Goal: Transaction & Acquisition: Purchase product/service

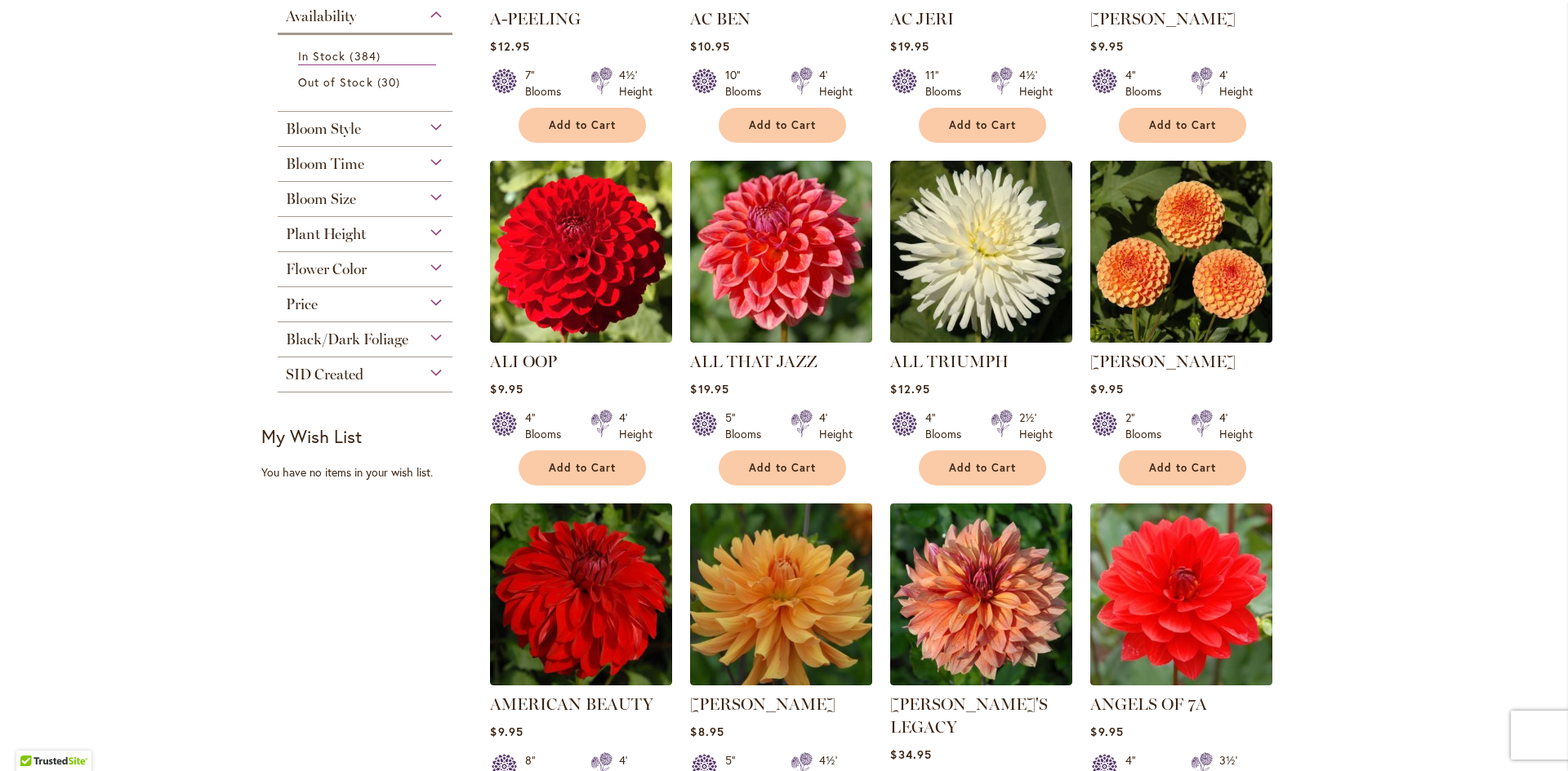
scroll to position [572, 0]
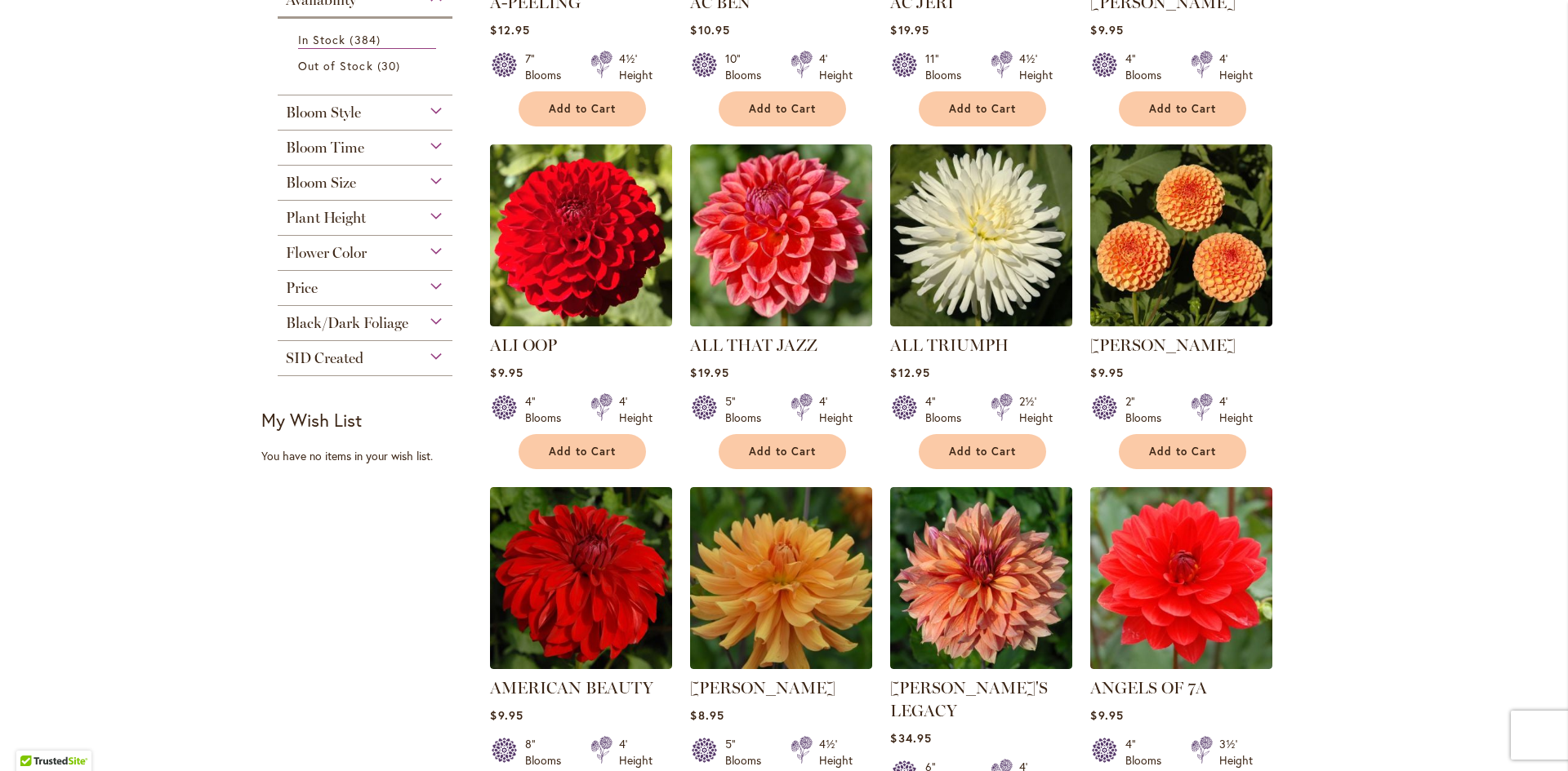
click at [770, 229] on img at bounding box center [781, 235] width 191 height 191
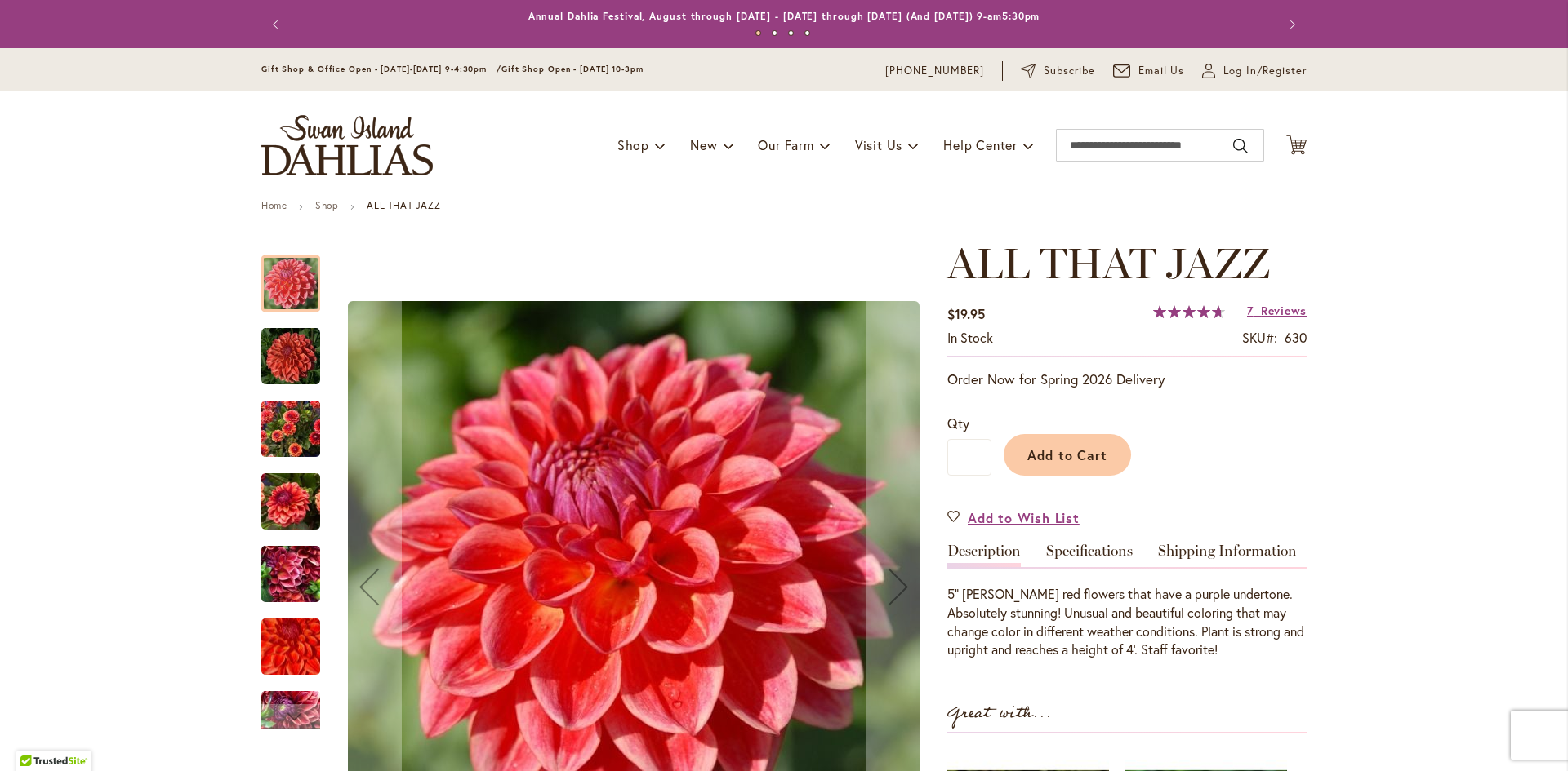
click at [281, 440] on img "ALL THAT JAZZ" at bounding box center [291, 429] width 59 height 78
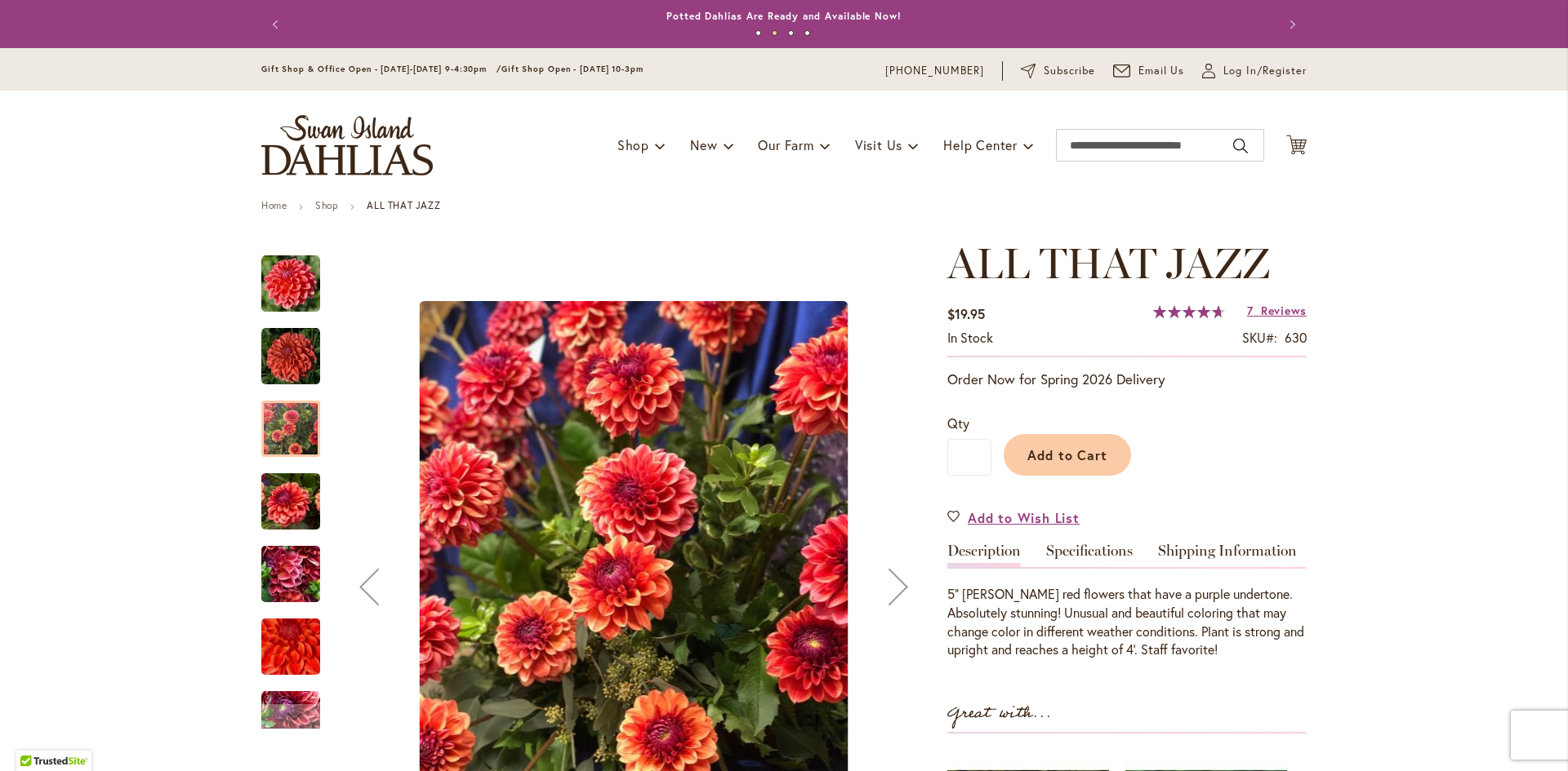
click at [887, 588] on div "Next" at bounding box center [899, 587] width 65 height 65
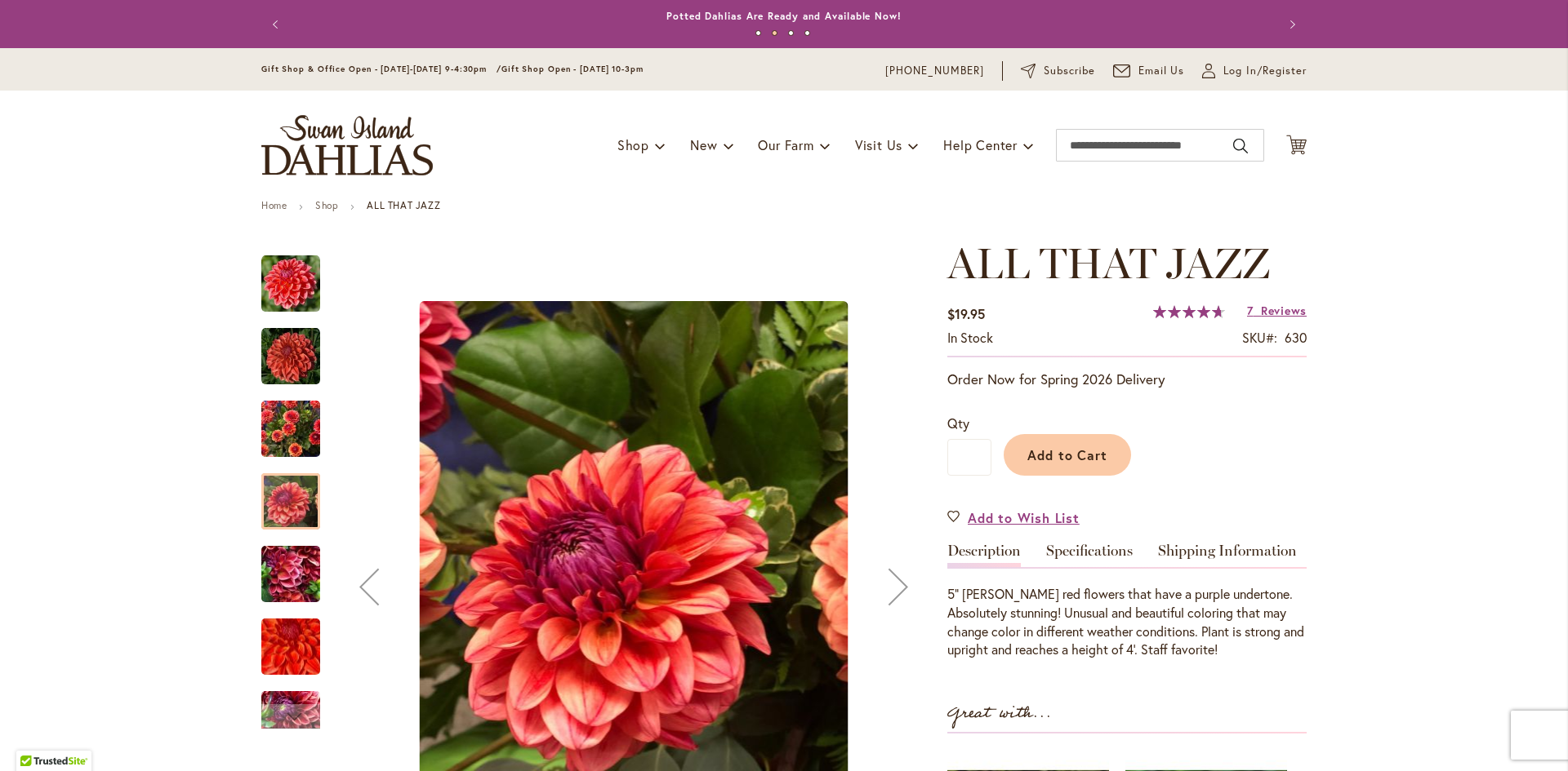
click at [887, 588] on div "Next" at bounding box center [899, 587] width 65 height 65
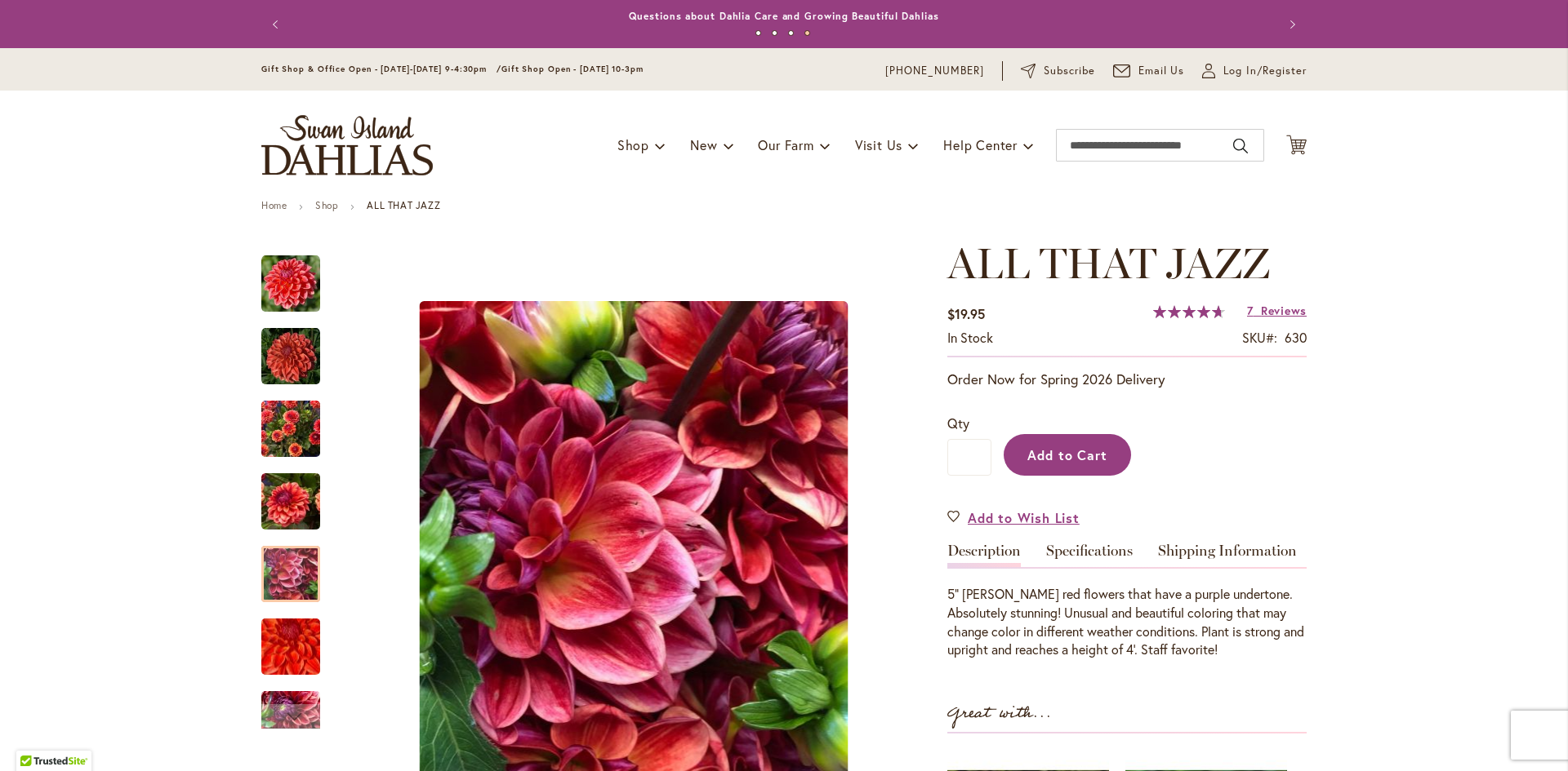
click at [1054, 452] on span "Add to Cart" at bounding box center [1068, 454] width 81 height 17
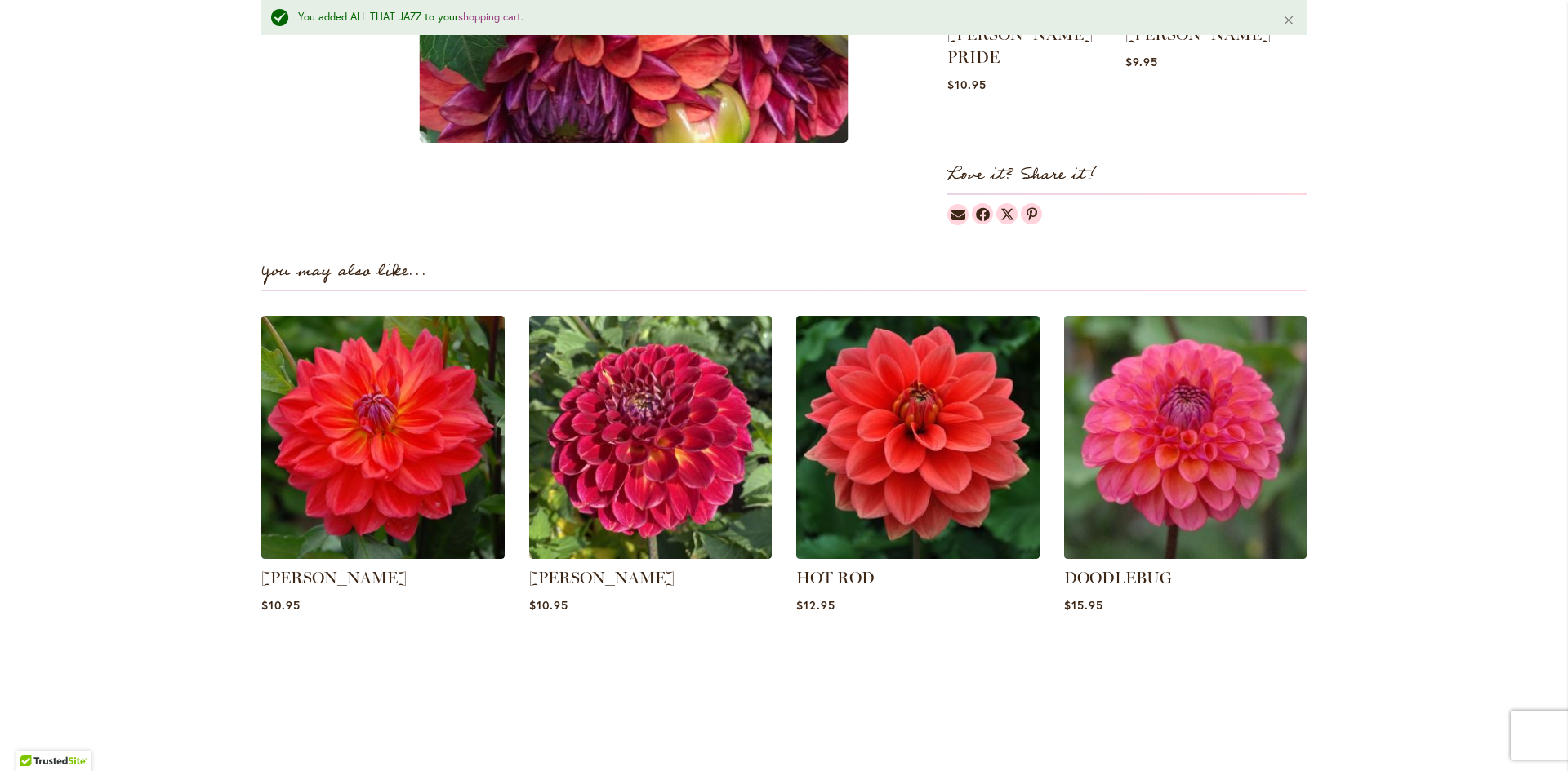
scroll to position [898, 0]
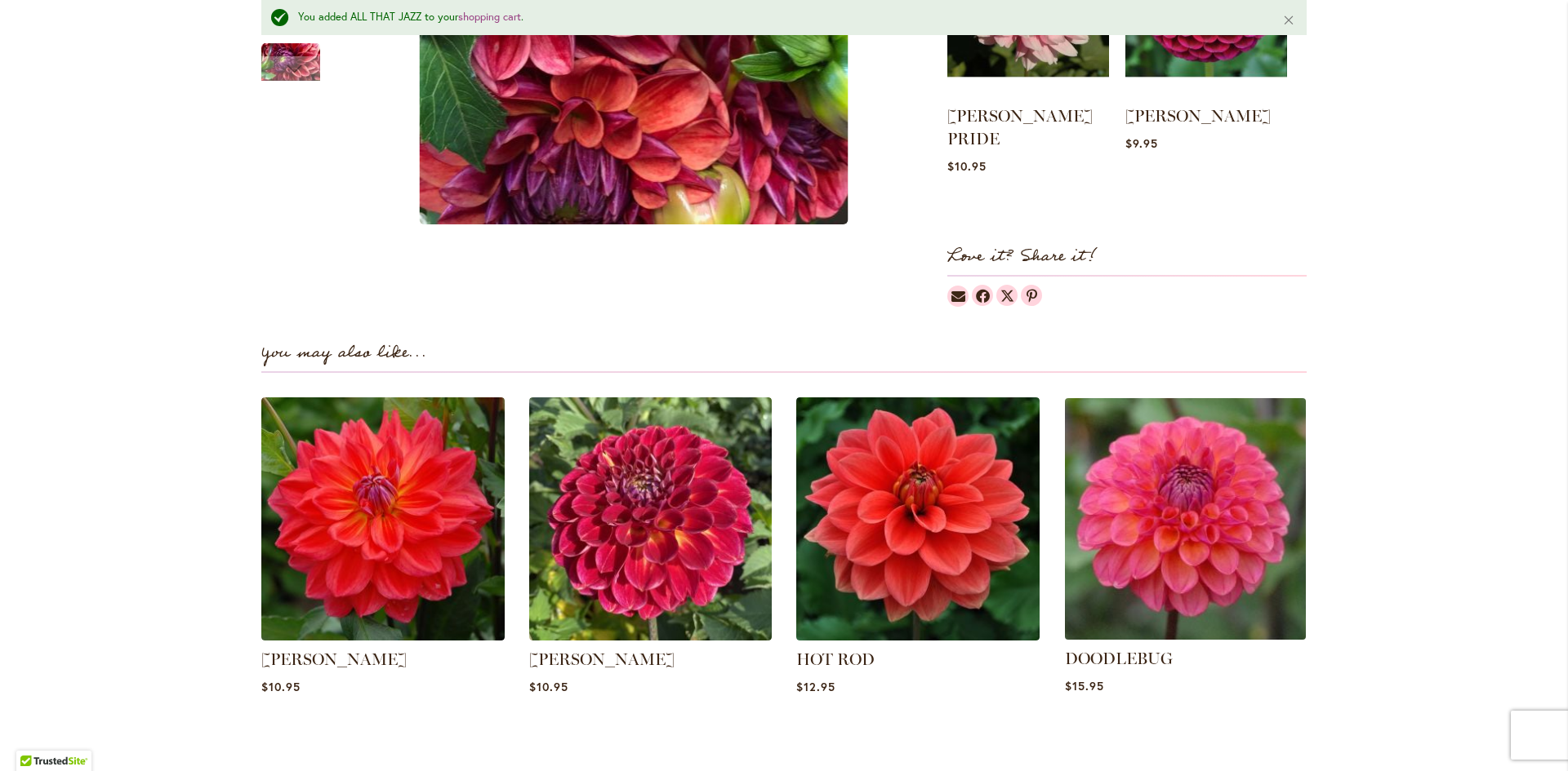
click at [1169, 543] on img at bounding box center [1185, 519] width 254 height 253
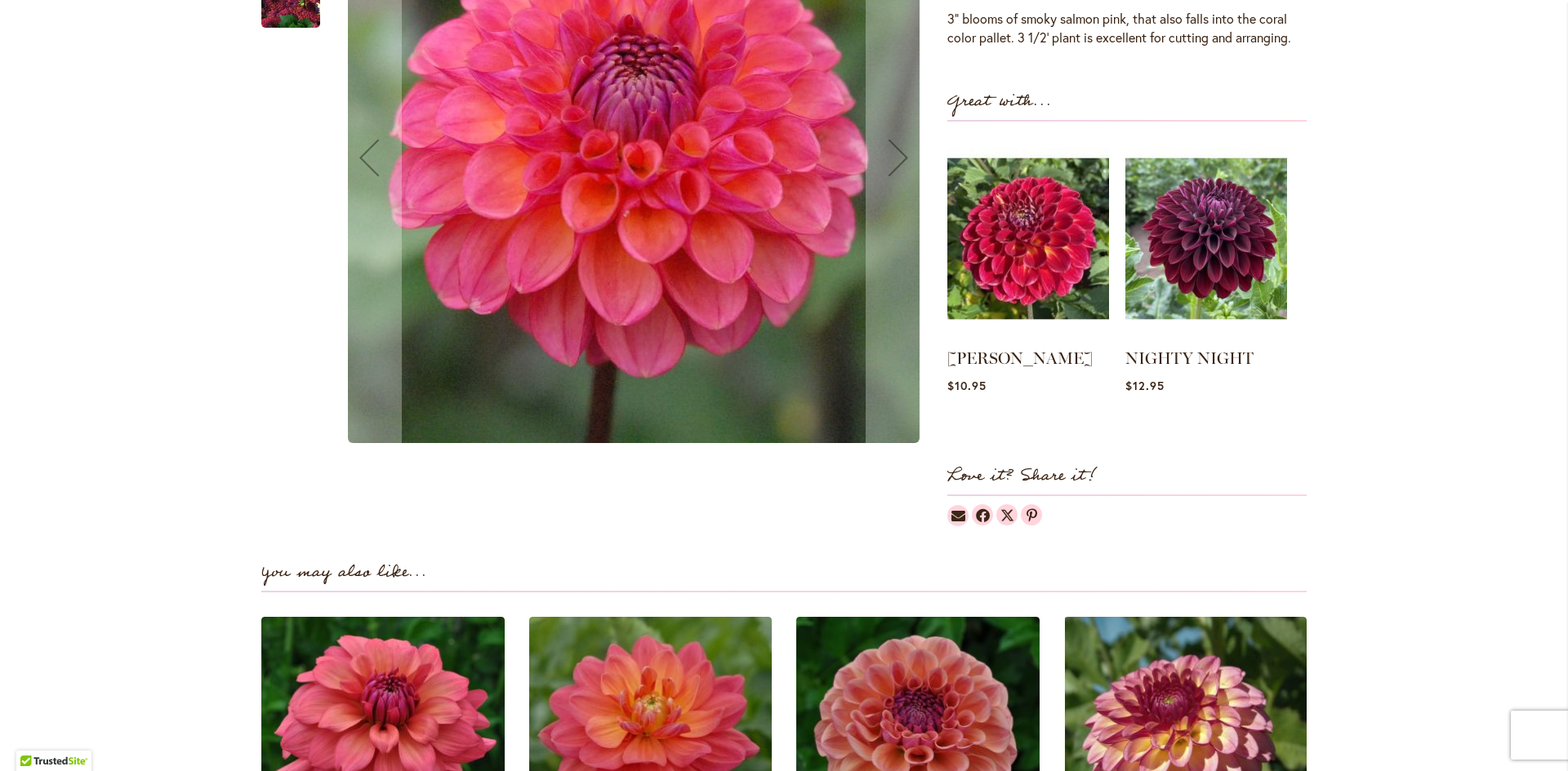
scroll to position [326, 0]
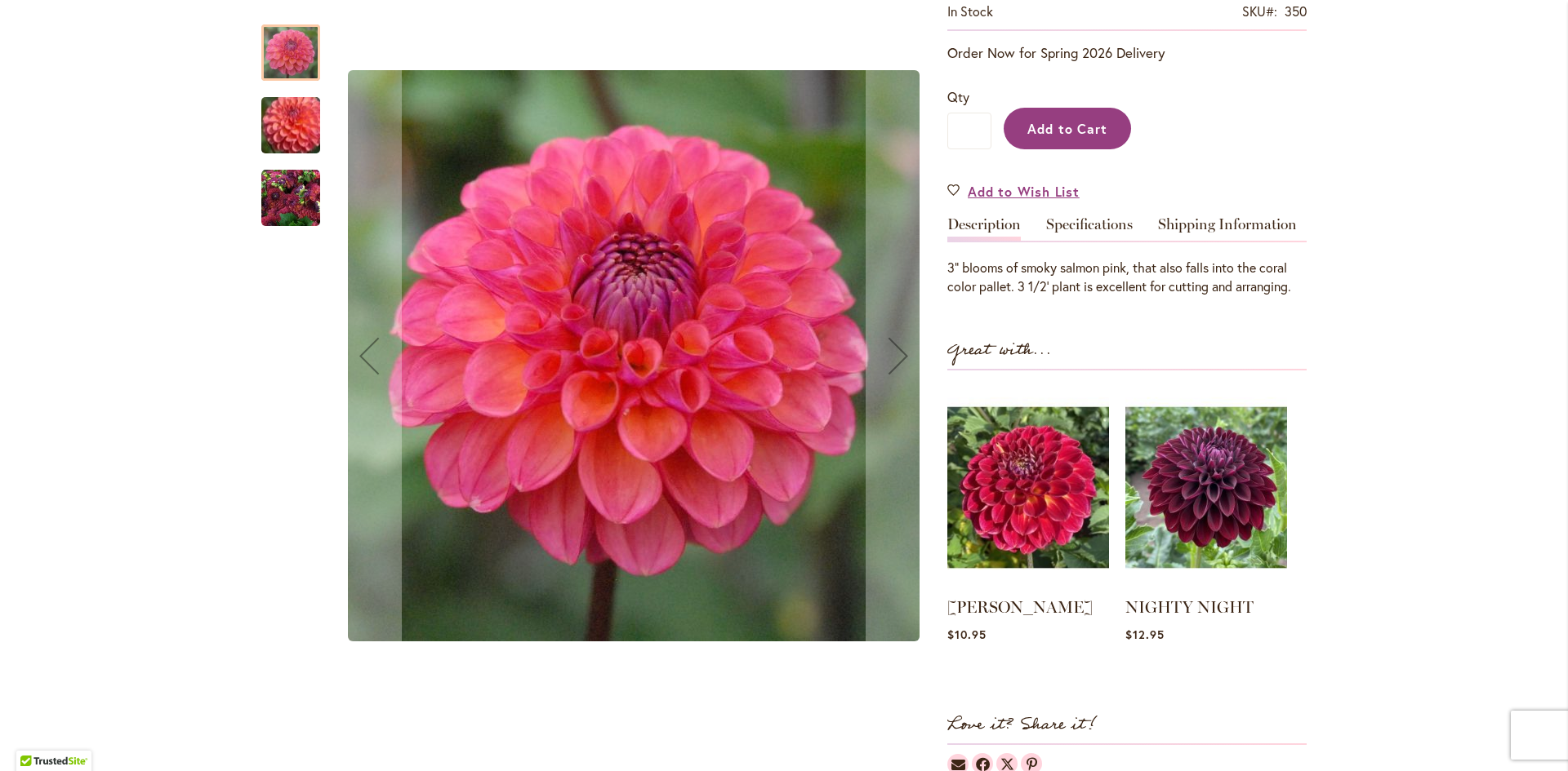
click at [1063, 126] on span "Add to Cart" at bounding box center [1068, 128] width 81 height 17
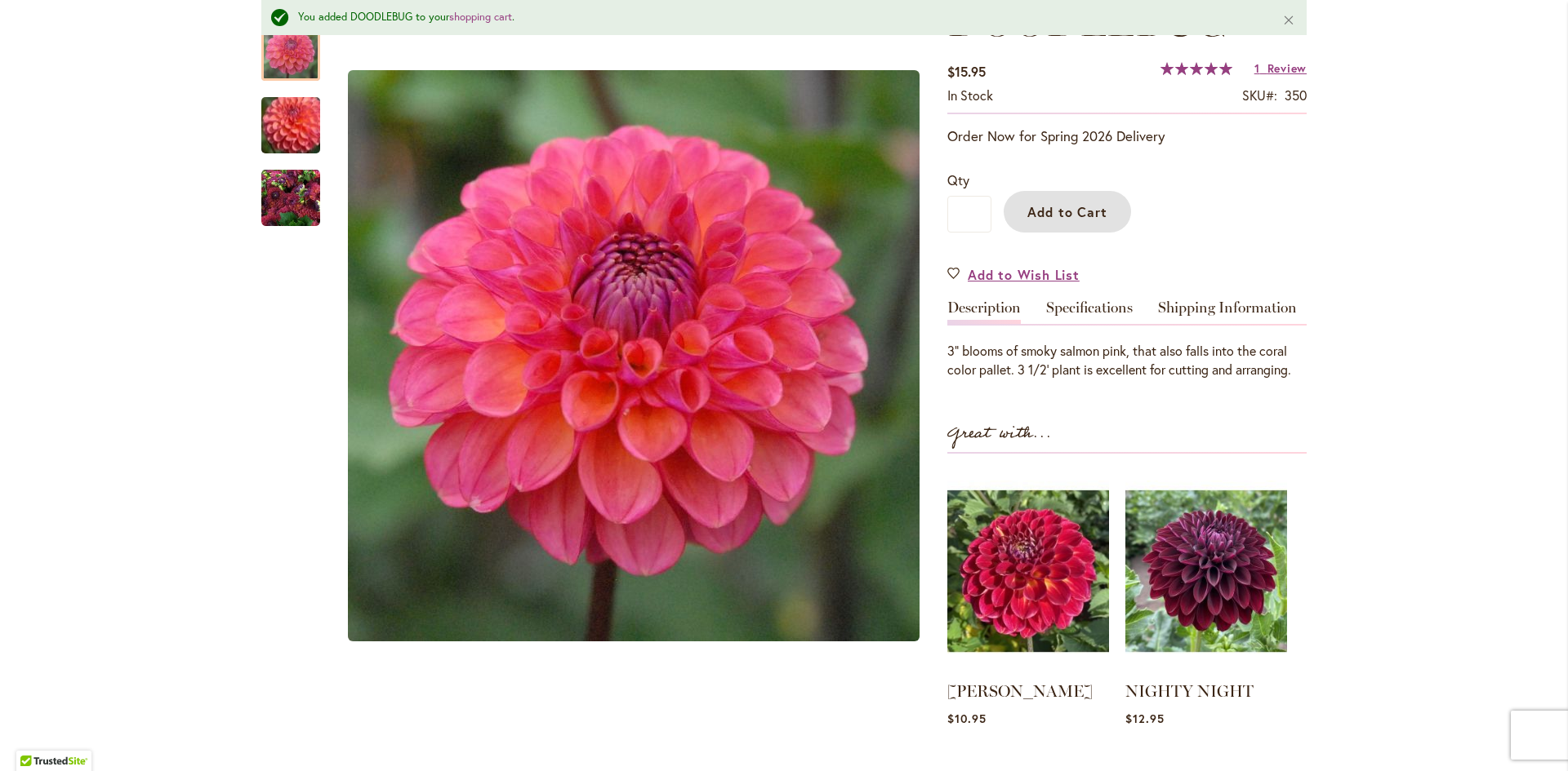
scroll to position [0, 0]
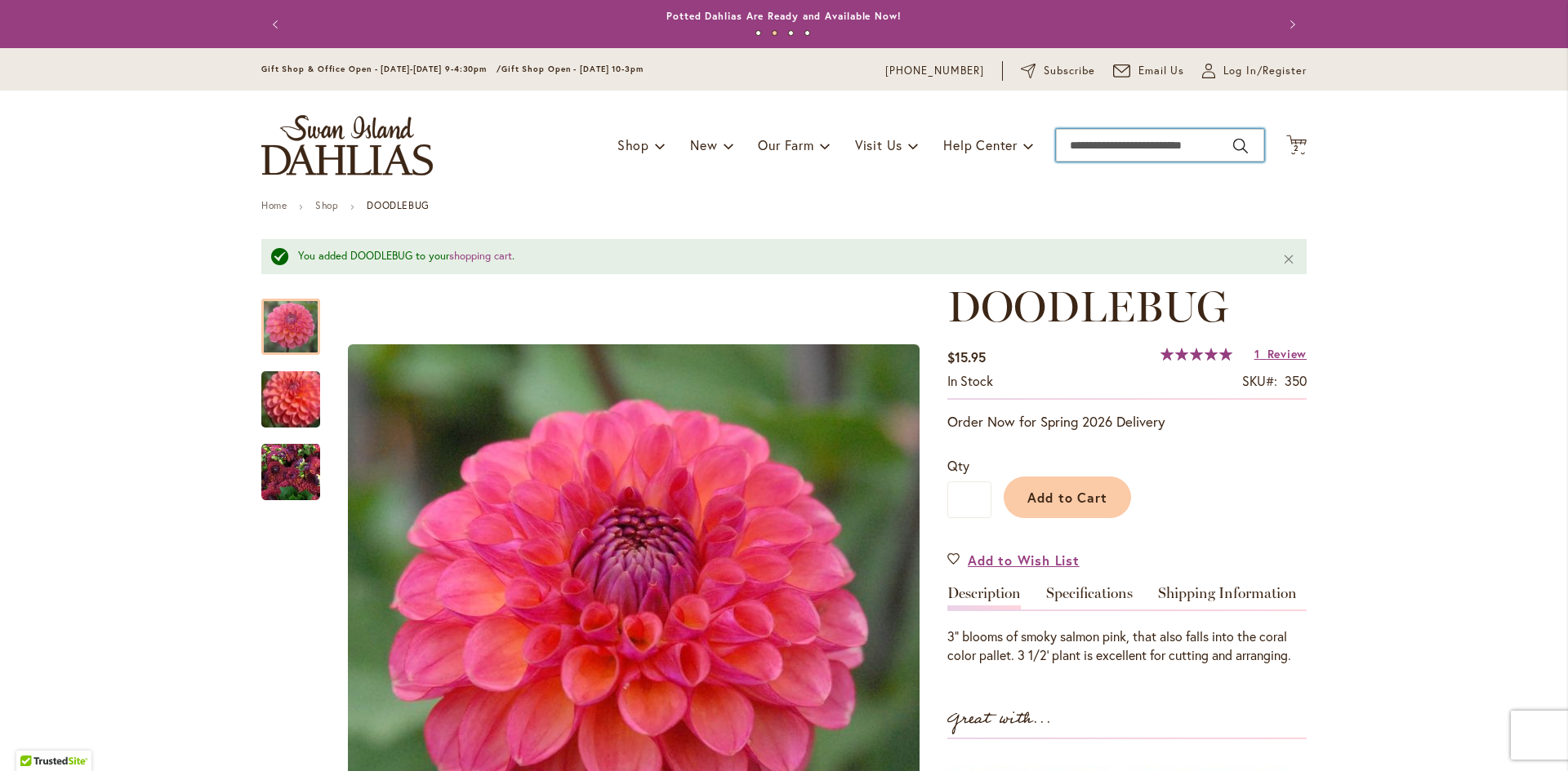
click at [1074, 148] on input "Search" at bounding box center [1160, 145] width 208 height 32
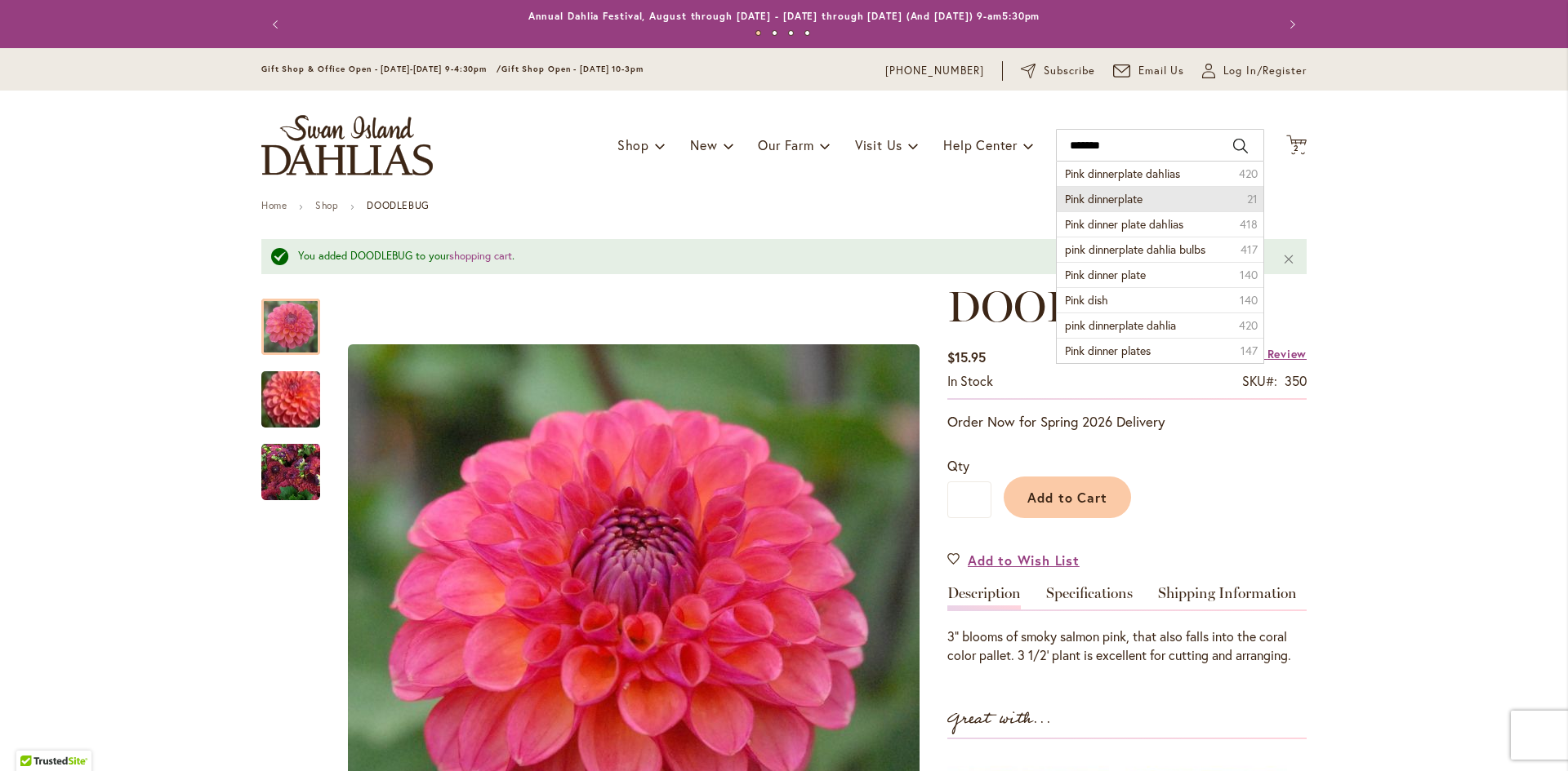
click at [1091, 202] on span "Pink dinnerplate" at bounding box center [1103, 198] width 78 height 15
type input "**********"
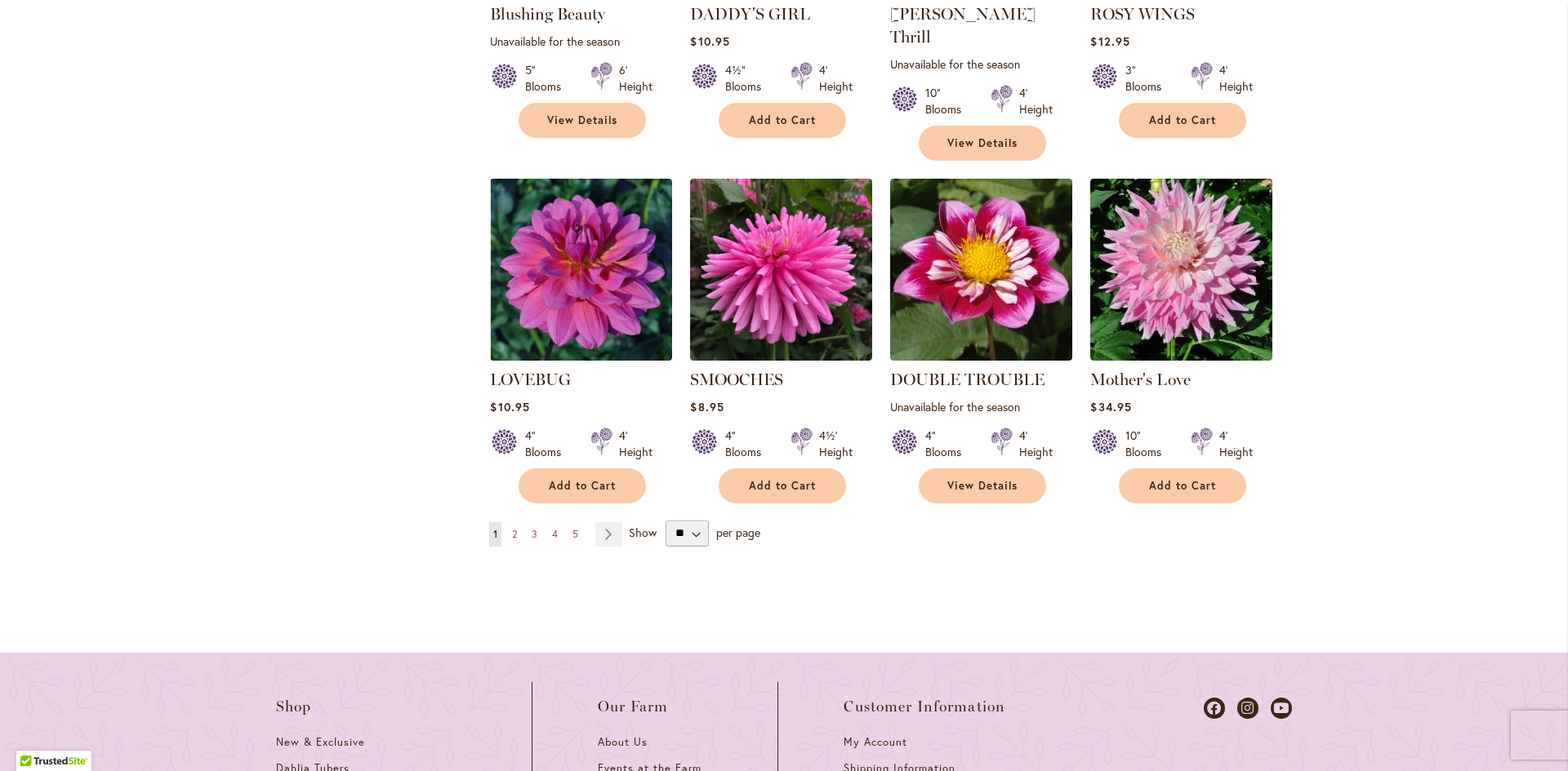
scroll to position [1388, 0]
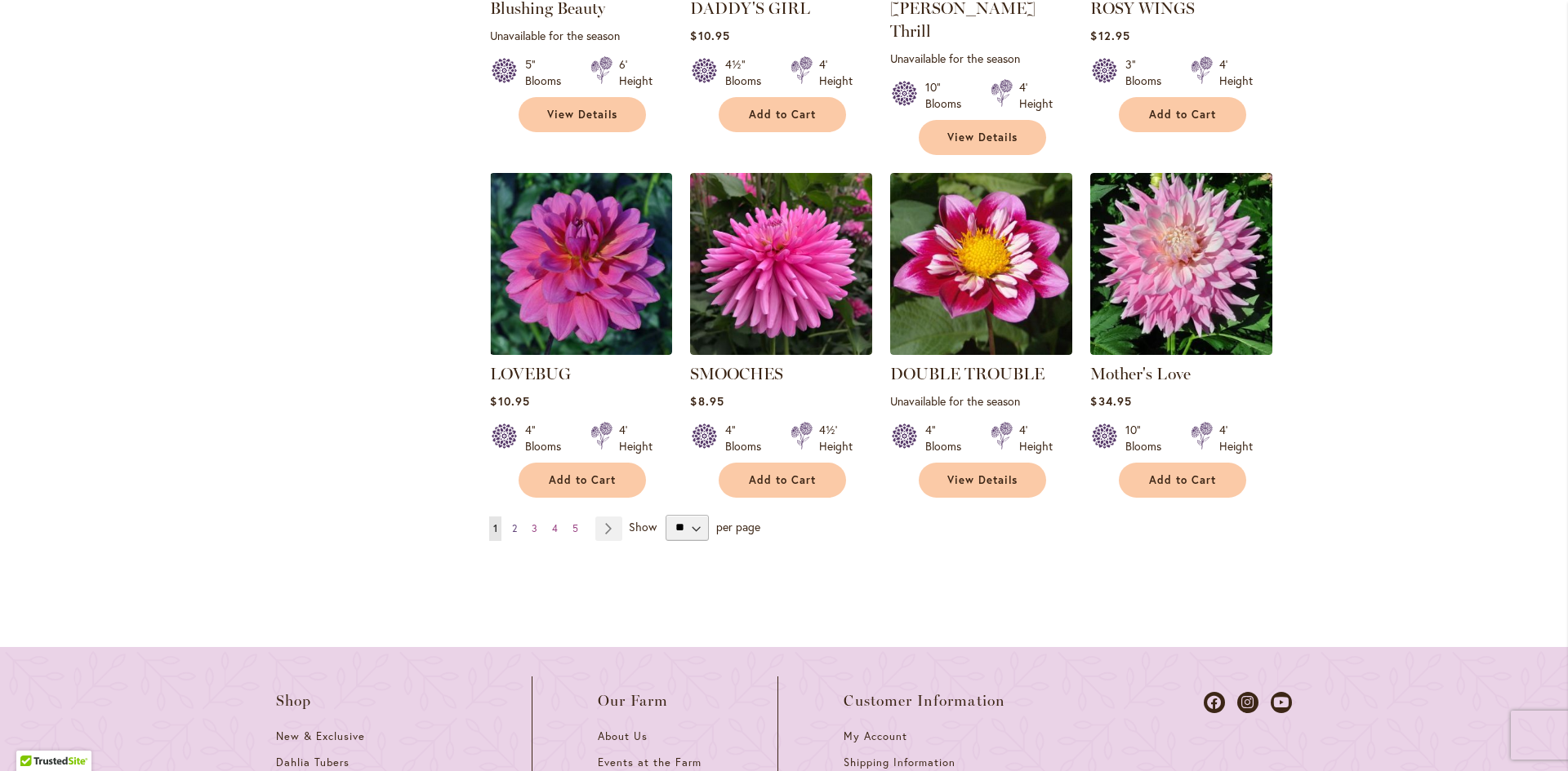
click at [512, 522] on span "2" at bounding box center [514, 528] width 5 height 13
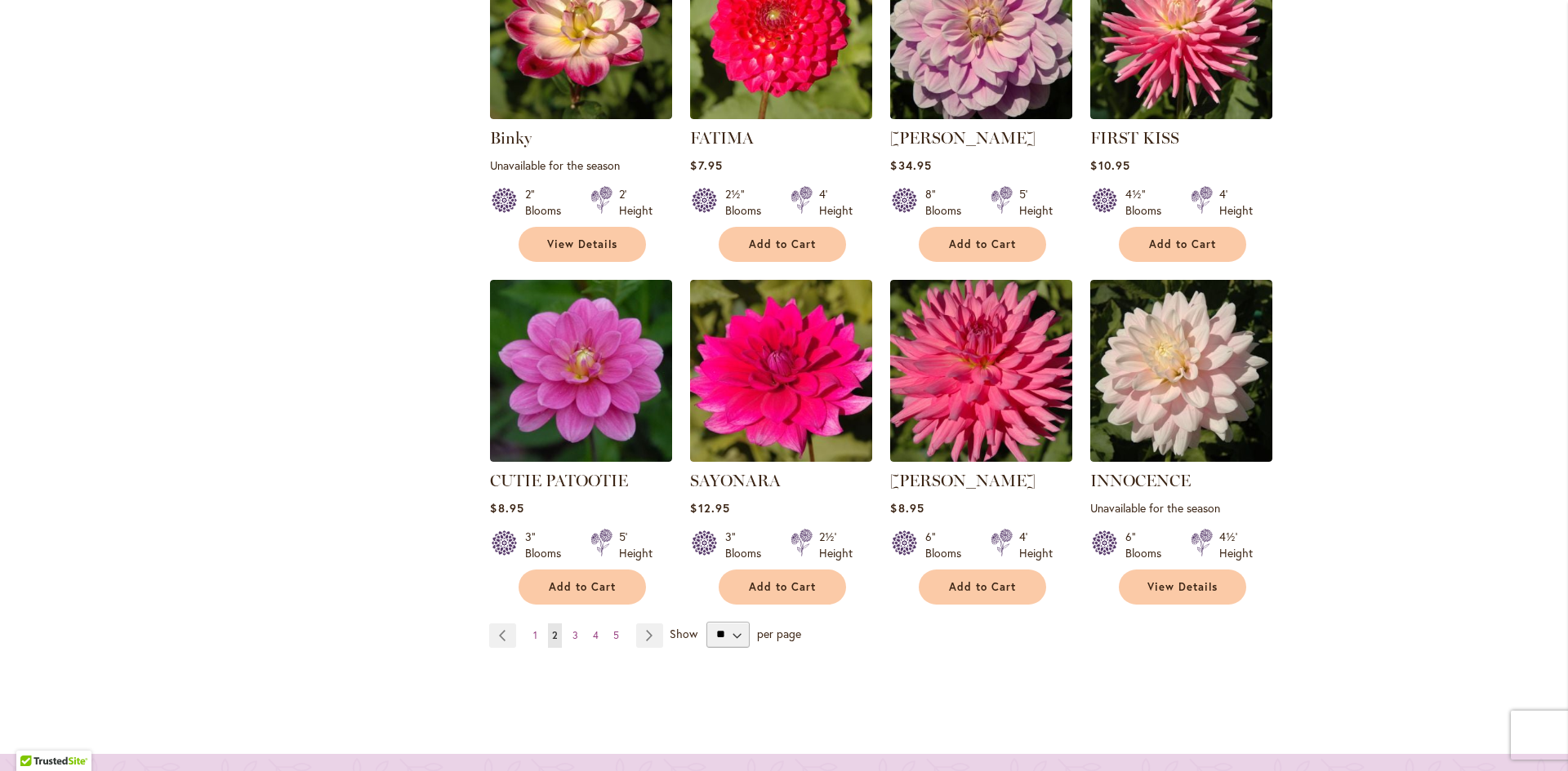
scroll to position [1306, 0]
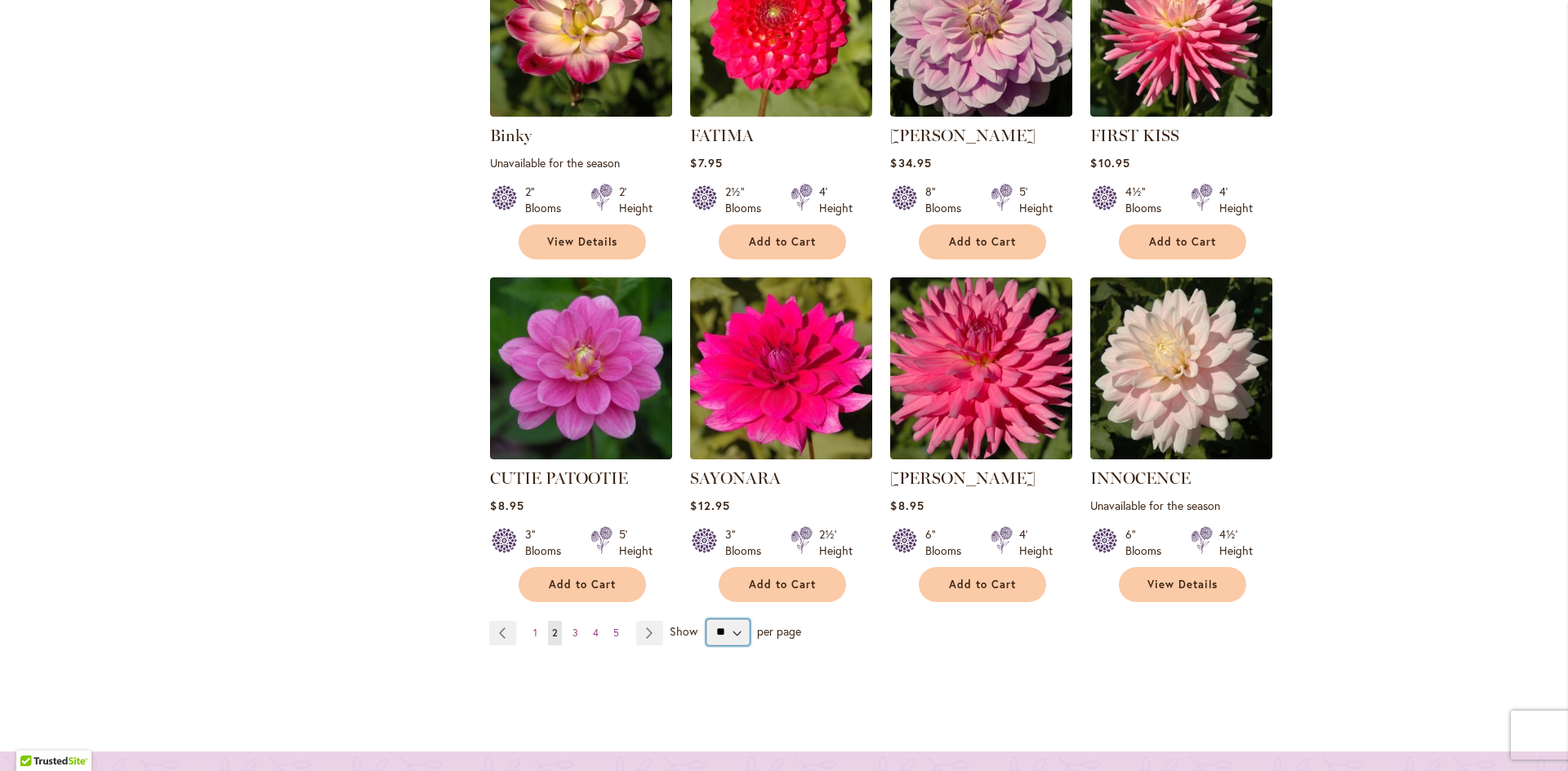
click at [730, 620] on select "** ** ** **" at bounding box center [728, 632] width 43 height 26
select select "**"
click at [706, 620] on select "** ** ** **" at bounding box center [728, 632] width 43 height 26
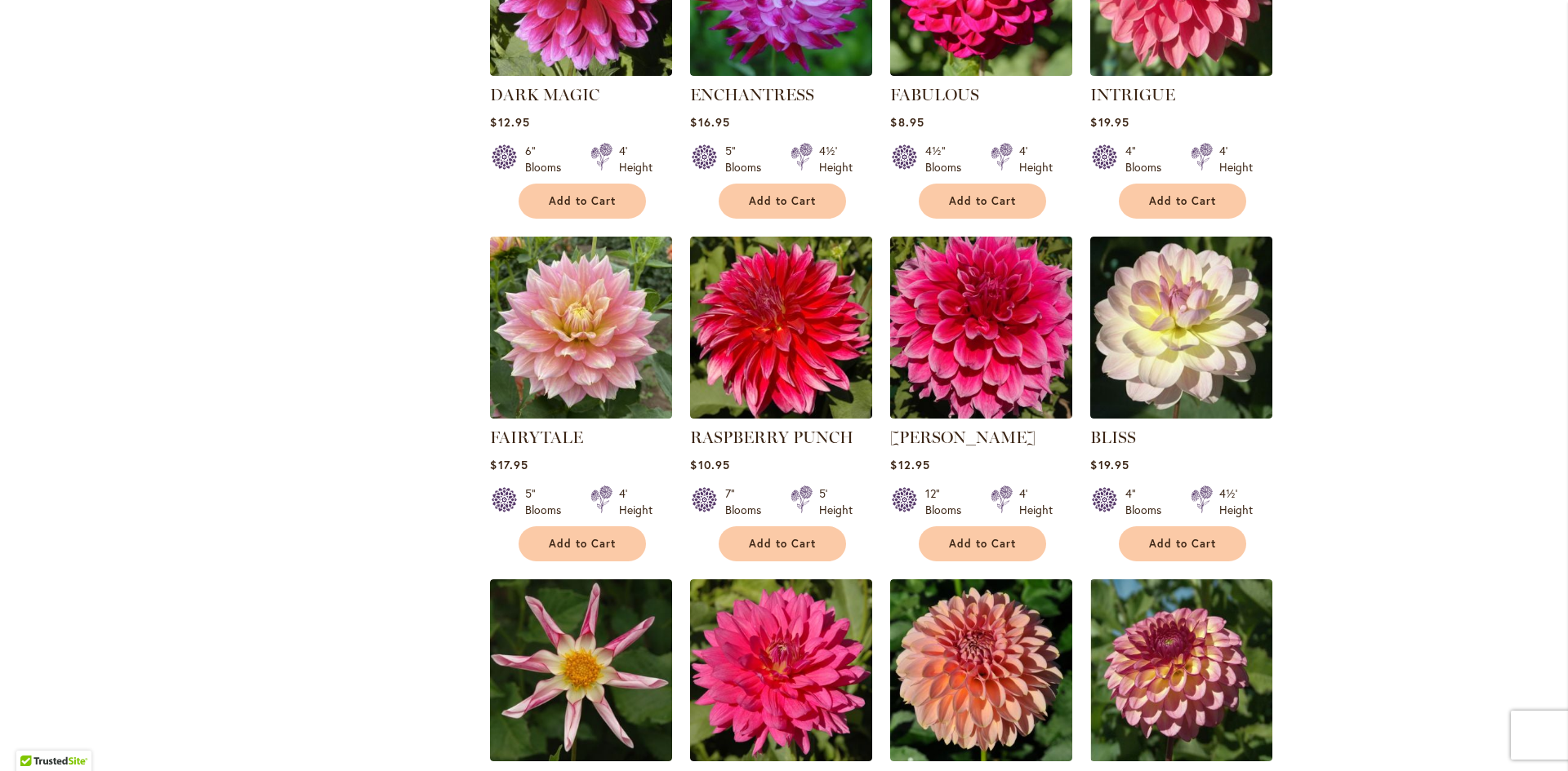
scroll to position [2702, 0]
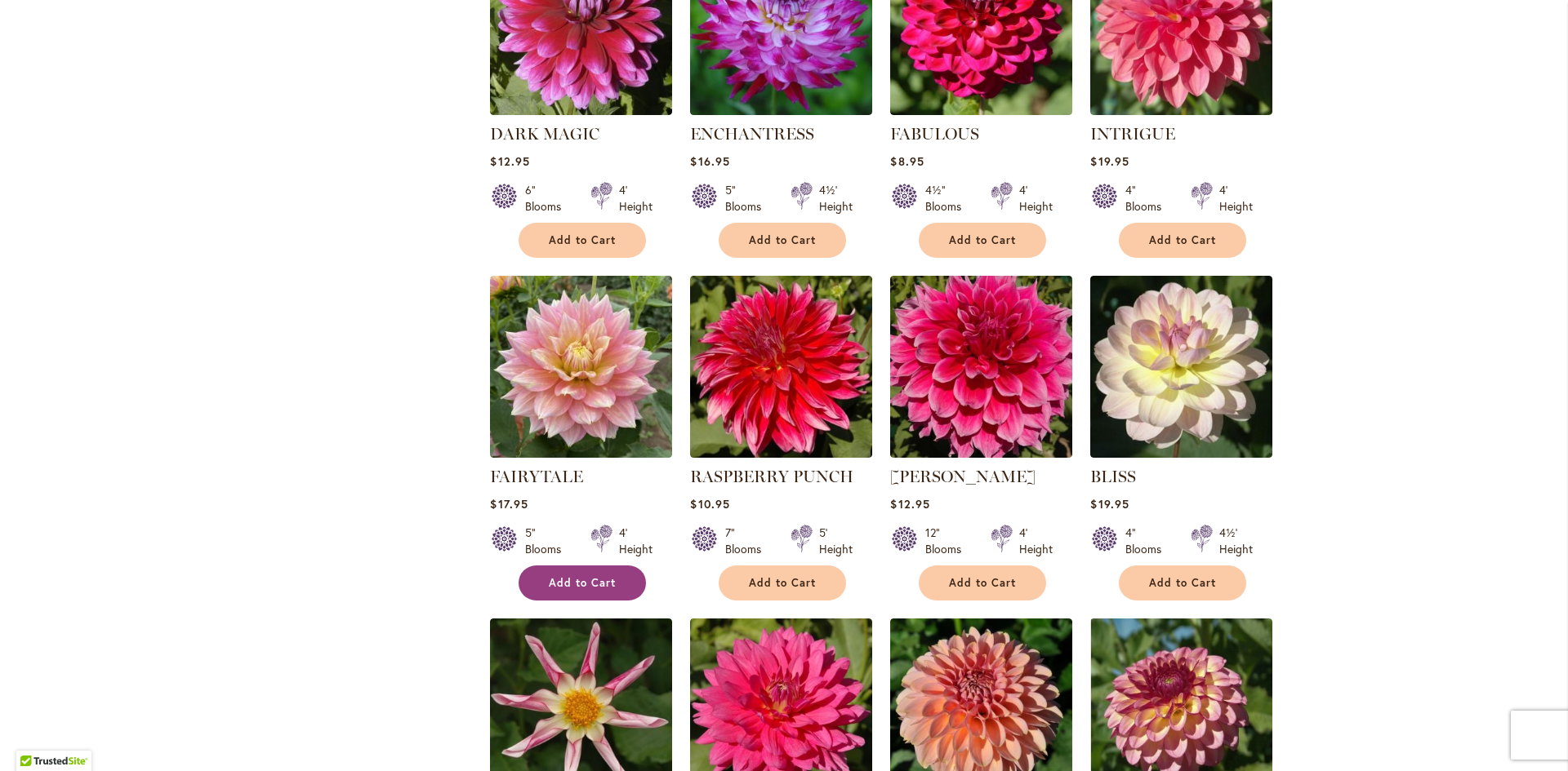
click at [558, 576] on span "Add to Cart" at bounding box center [582, 583] width 67 height 14
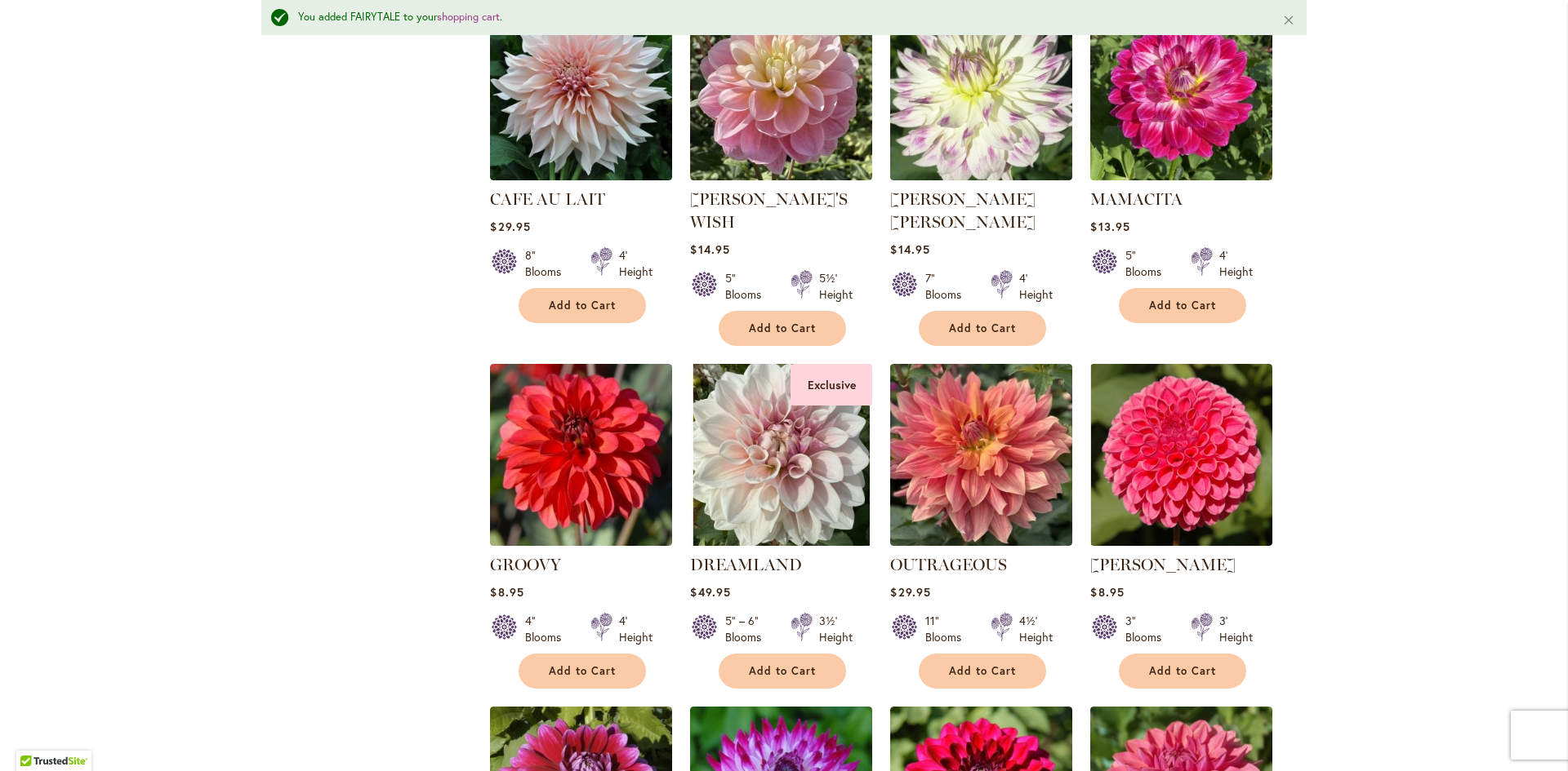
scroll to position [1847, 0]
